Goal: Transaction & Acquisition: Purchase product/service

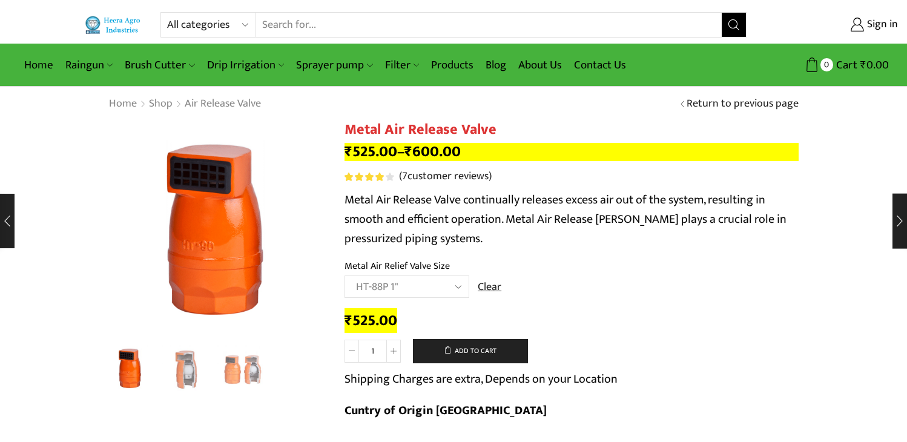
select select "ht-88p-1"
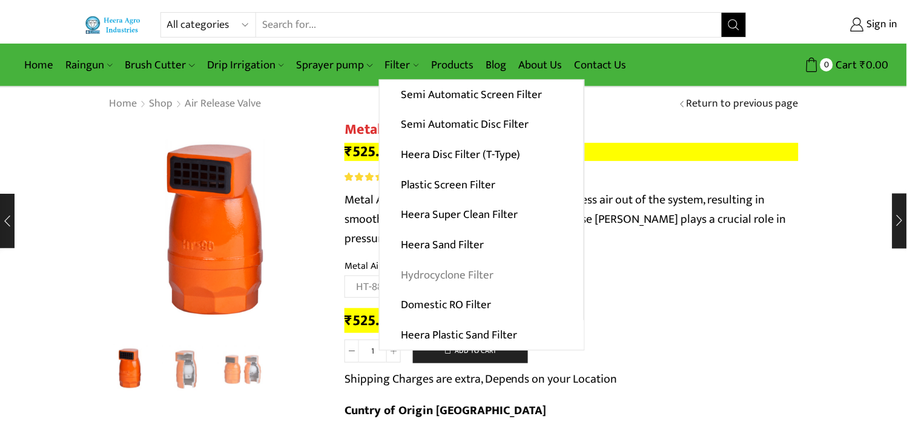
click at [467, 268] on link "Hydrocyclone Filter" at bounding box center [481, 275] width 204 height 30
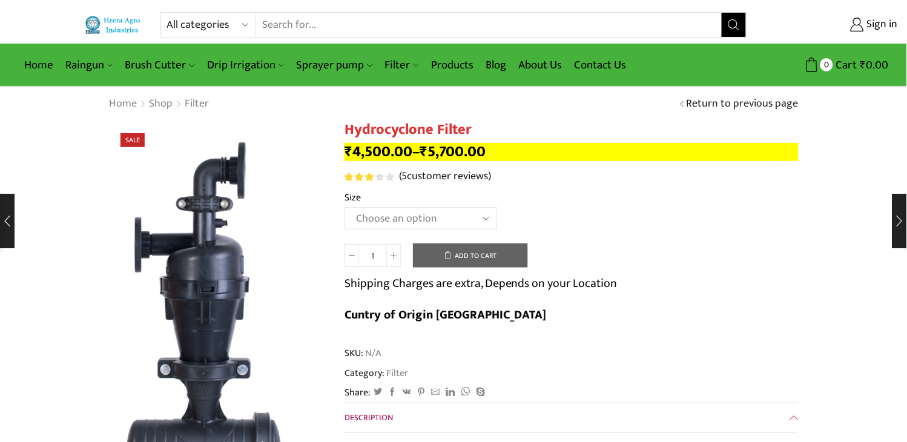
click at [474, 218] on select "Choose an option 2" Hydrocyclone Filter 2.5" Hydrocyclone Filter 3" Hydrocyclon…" at bounding box center [420, 218] width 153 height 22
click at [344, 208] on select "Choose an option 2" Hydrocyclone Filter 2.5" Hydrocyclone Filter 3" Hydrocyclon…" at bounding box center [420, 218] width 153 height 22
select select "2.5" Hydrocyclone Filter"
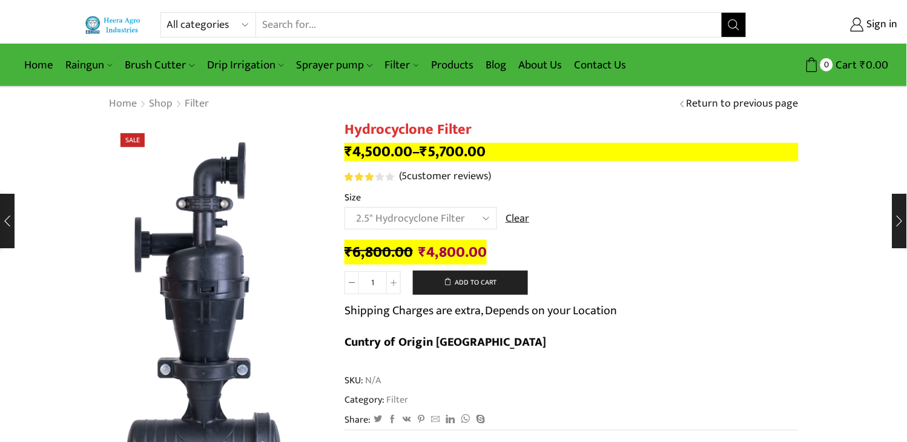
click at [248, 25] on select "All categories Accessories Air Release Valve Brush Cutter Domestic Use Drip Irr…" at bounding box center [211, 25] width 89 height 24
